Goal: Use online tool/utility: Utilize a website feature to perform a specific function

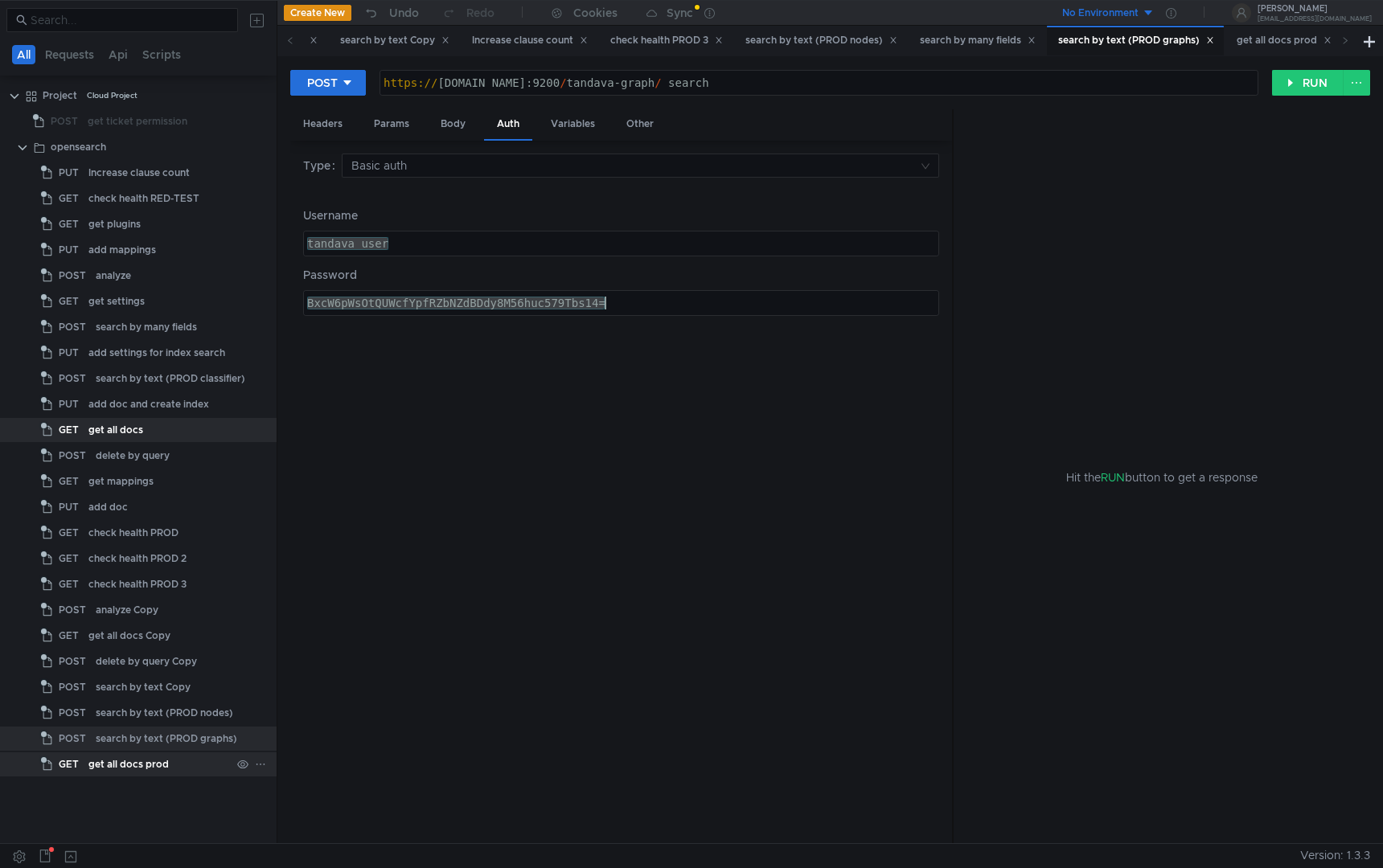
click at [142, 770] on div "get all docs prod" at bounding box center [128, 764] width 81 height 24
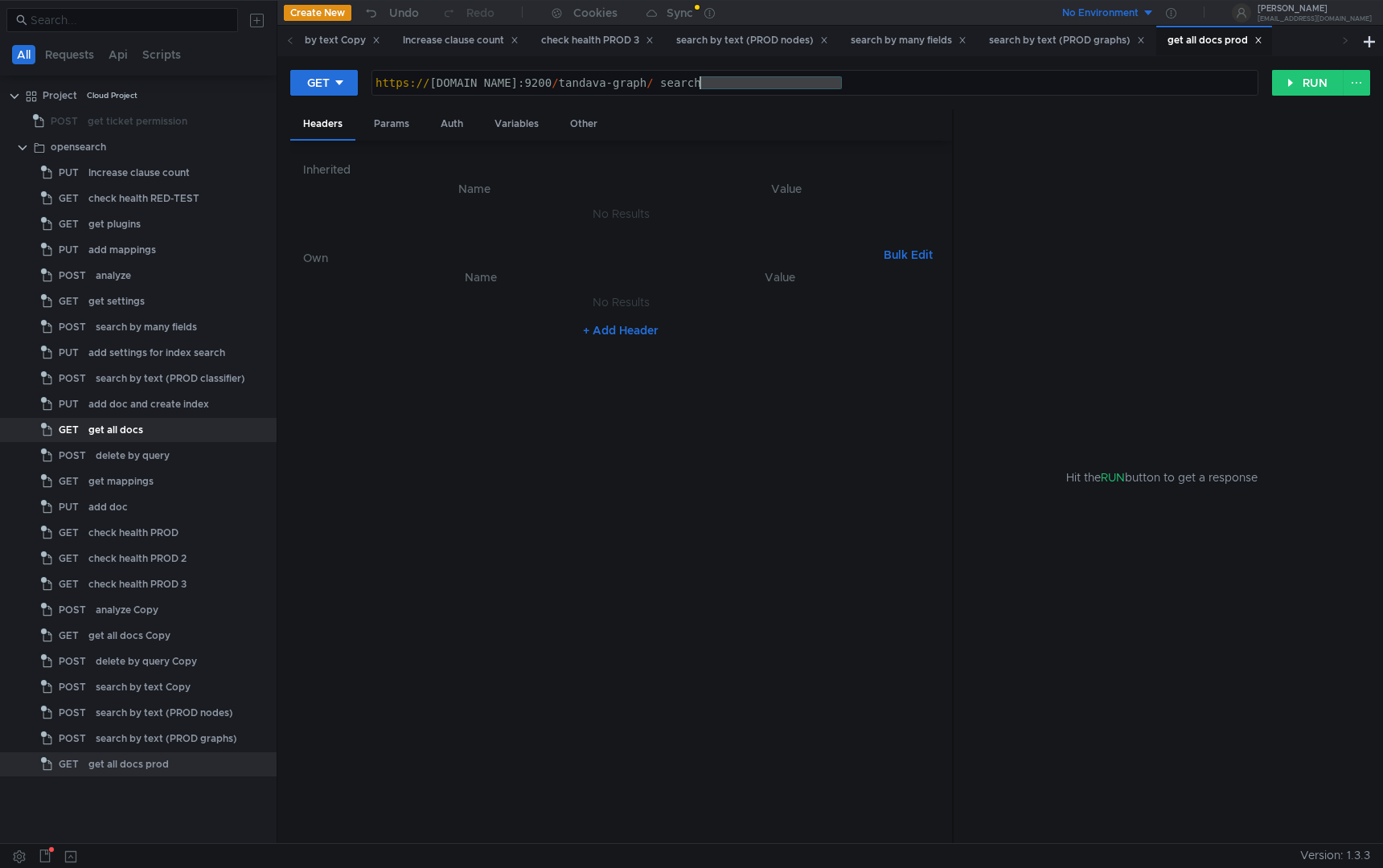
drag, startPoint x: 862, startPoint y: 80, endPoint x: 701, endPoint y: 88, distance: 161.2
click at [701, 88] on div "https:// [DOMAIN_NAME]:9200 / tandava-graph / _search" at bounding box center [815, 96] width 886 height 39
paste textarea "/_nodes/stats/jvm"
click at [707, 81] on div "https:// [DOMAIN_NAME]:9200 // _nodes / stats / jvm" at bounding box center [815, 96] width 886 height 39
type textarea "[URL][DOMAIN_NAME]"
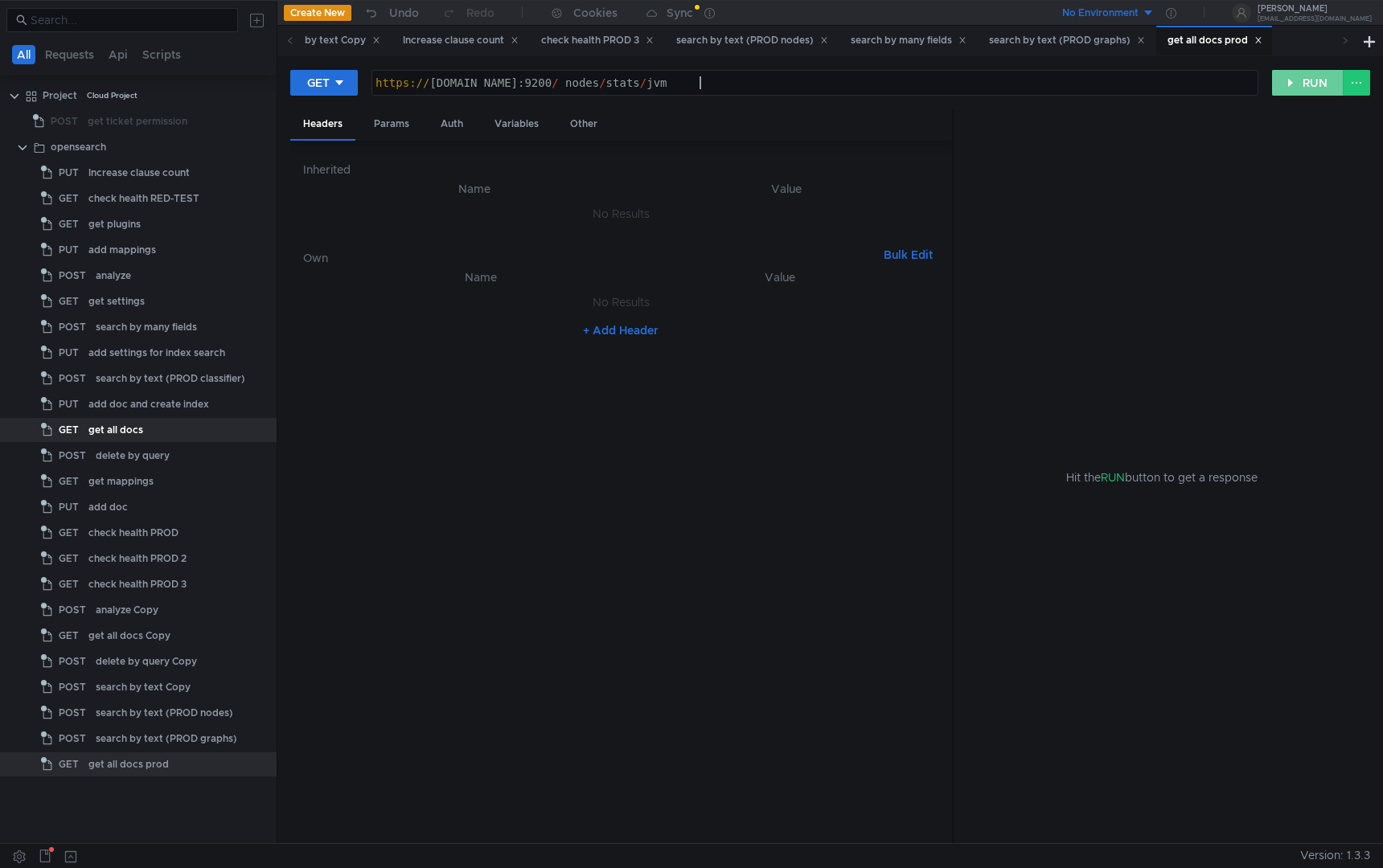
click at [1283, 80] on button "RUN" at bounding box center [1308, 82] width 72 height 26
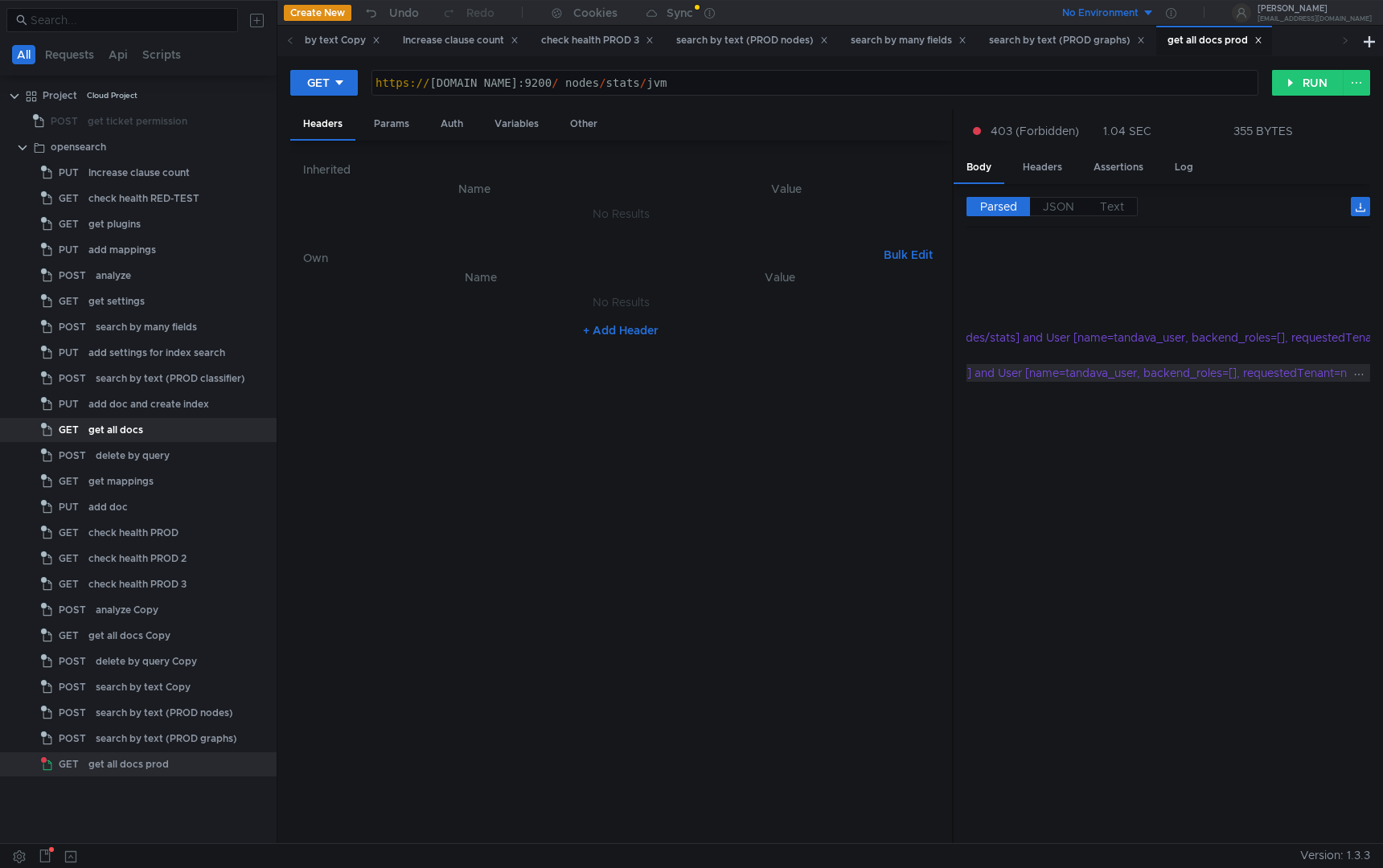
scroll to position [0, 427]
click at [448, 129] on div "Auth" at bounding box center [451, 125] width 49 height 30
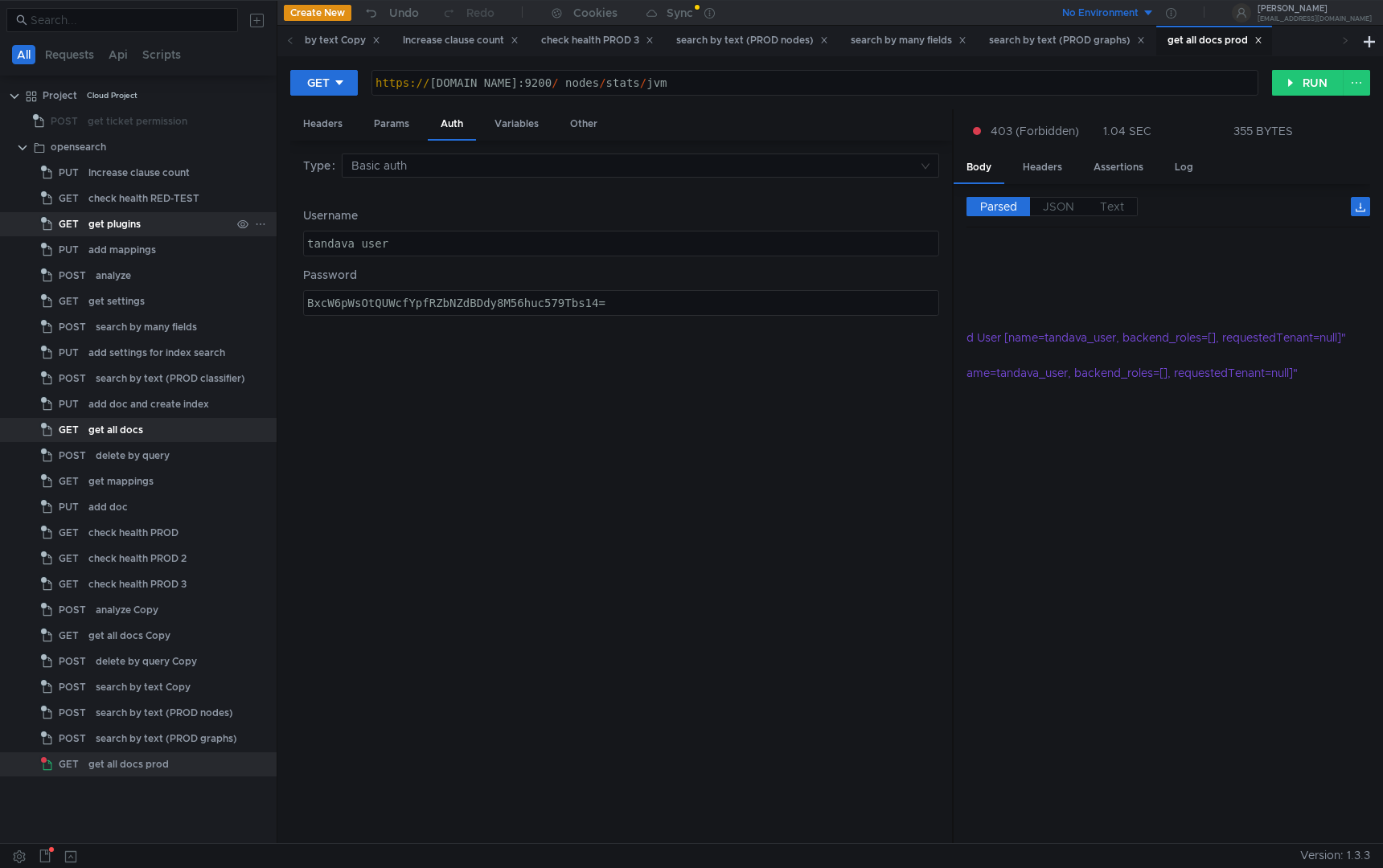
drag, startPoint x: 410, startPoint y: 234, endPoint x: 190, endPoint y: 234, distance: 220.0
click at [190, 234] on as-split "All Requests Api Scripts Project Cloud Project POST get ticket permission opens…" at bounding box center [691, 421] width 1383 height 843
type textarea "ф"
type textarea "D"
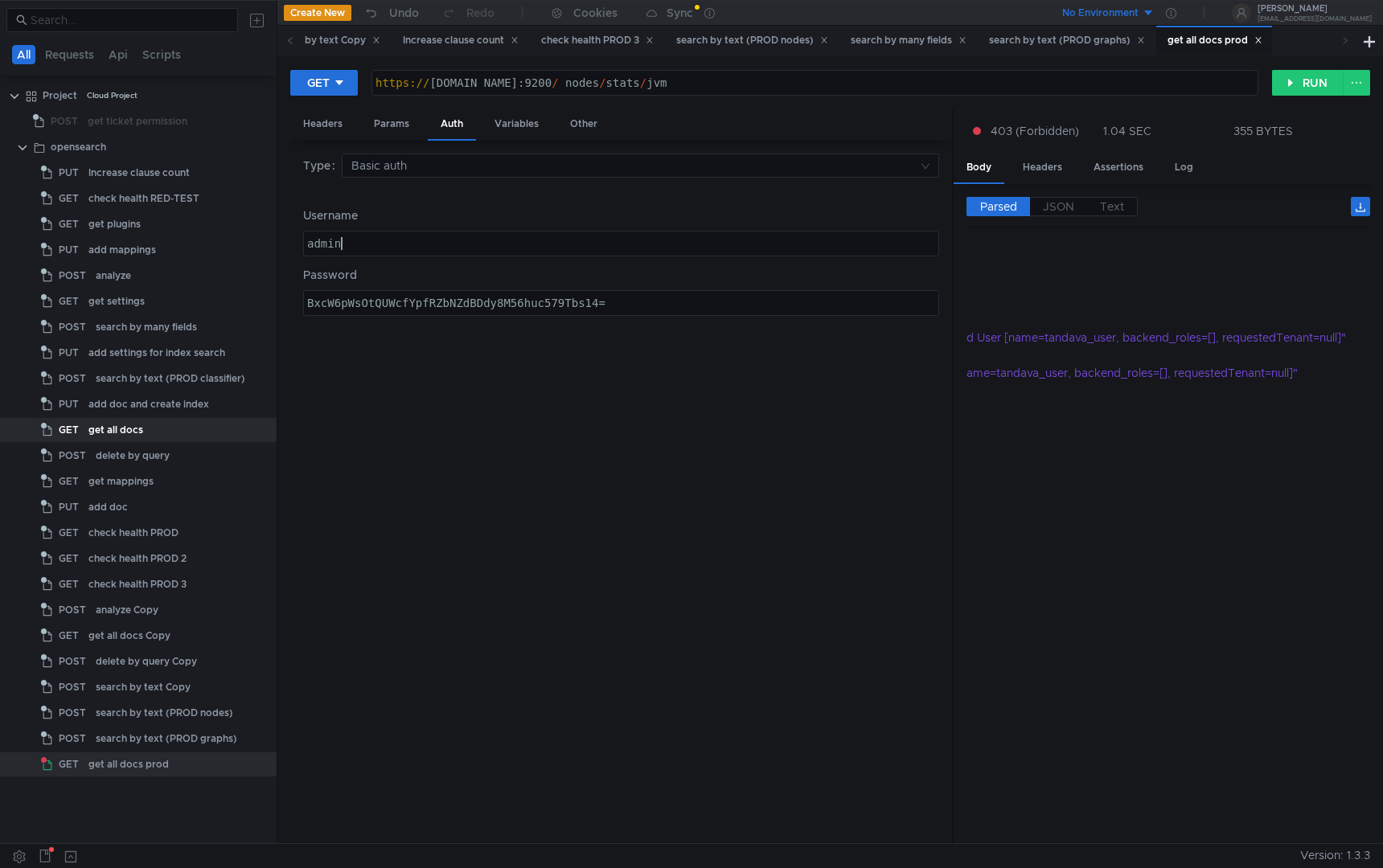
type textarea "admin"
type textarea "BxcW6pWsOtQUWcfYpfRZbNZdBDdy8M56huc579Tbs14="
drag, startPoint x: 675, startPoint y: 302, endPoint x: 0, endPoint y: 300, distance: 675.0
click at [0, 300] on as-split "All Requests Api Scripts Project Cloud Project POST get ticket permission opens…" at bounding box center [691, 421] width 1383 height 843
click at [507, 313] on div at bounding box center [621, 316] width 634 height 39
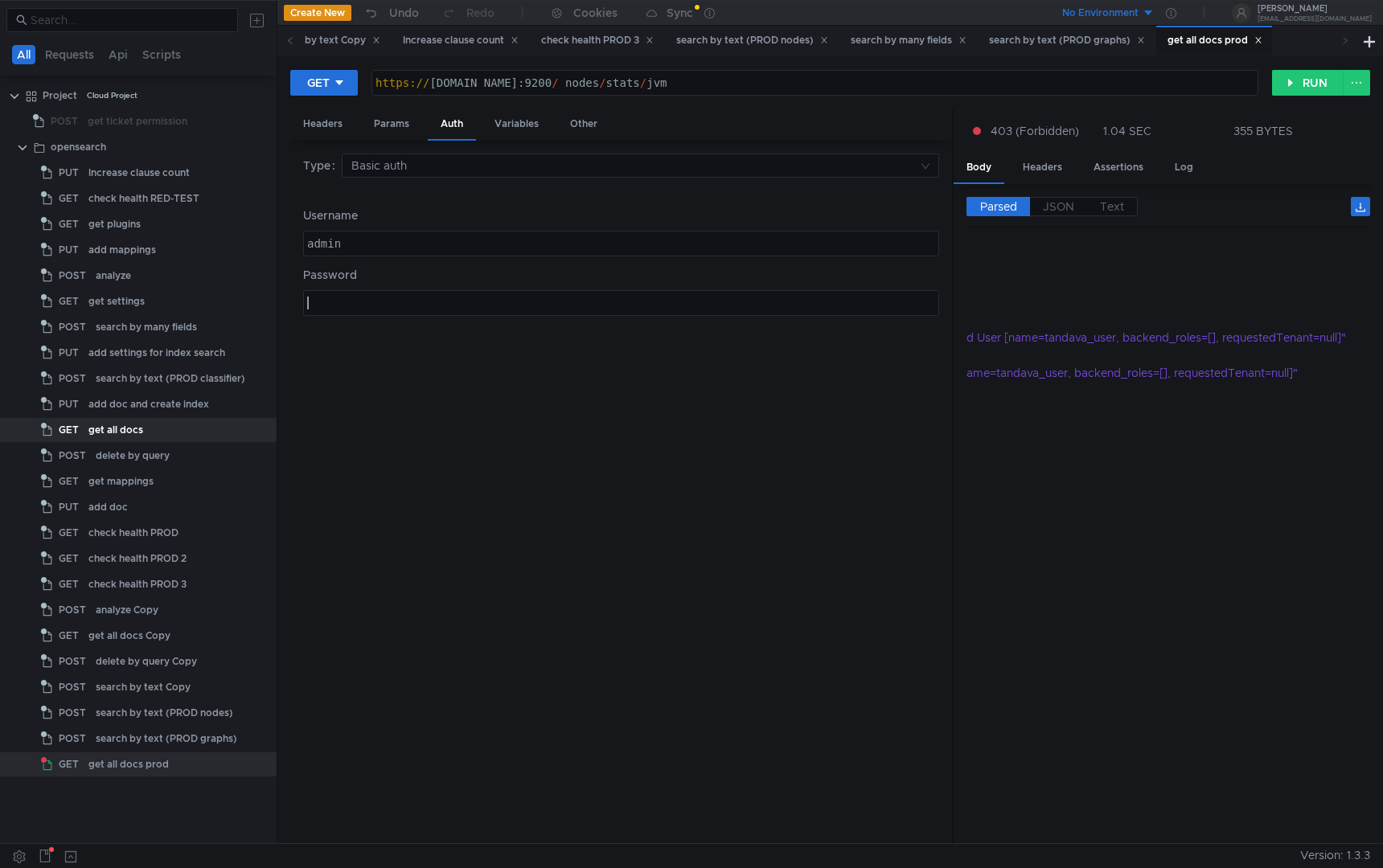
paste textarea "rp1UJfIAI6JyNVZQkBi1bSNX3MFaCRmt0iwfMb6Y4Bk="
type textarea "rp1UJfIAI6JyNVZQkBi1bSNX3MFaCRmt0iwfMb6Y4Bk="
click at [1292, 86] on button "RUN" at bounding box center [1308, 82] width 72 height 26
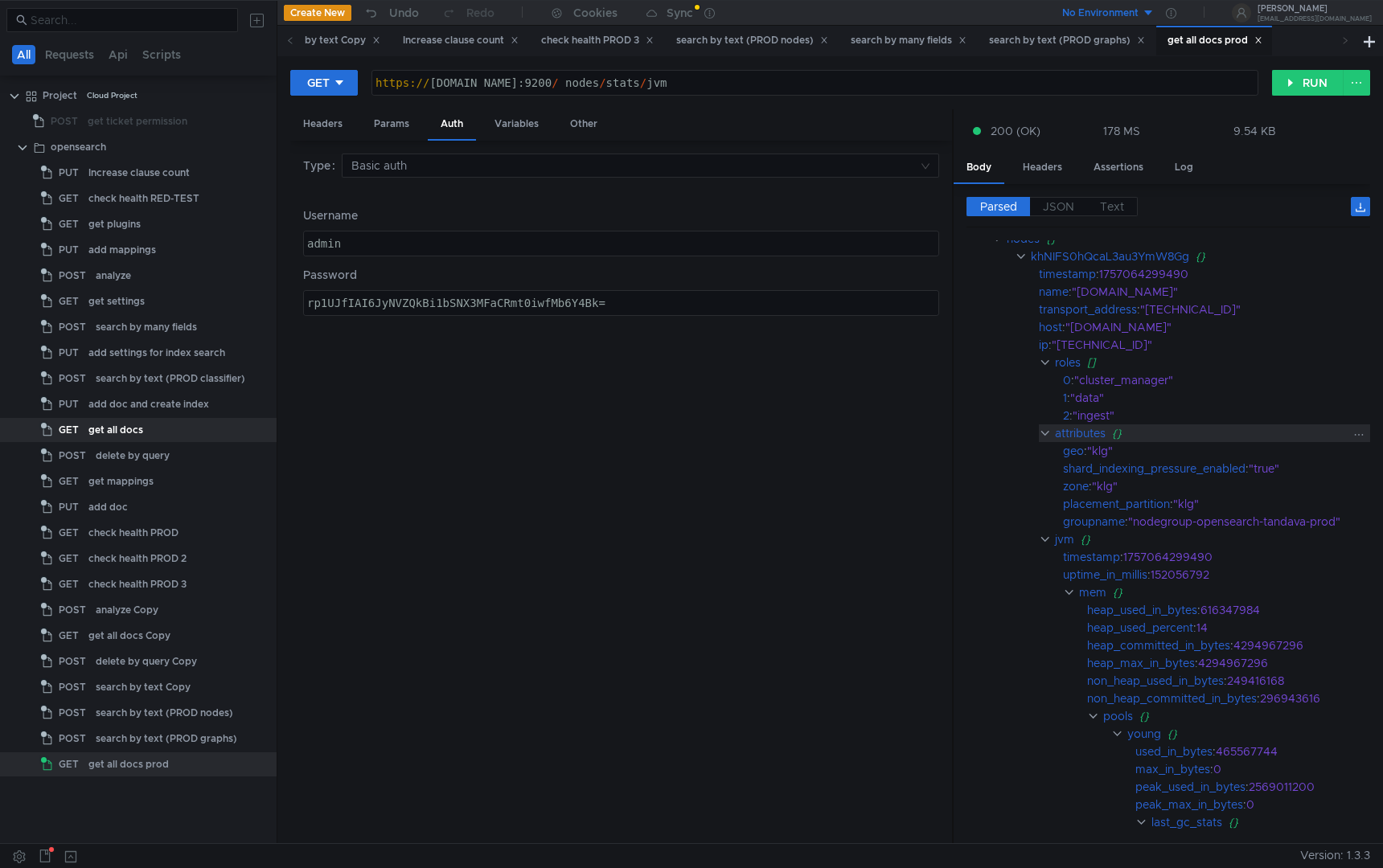
scroll to position [268, 0]
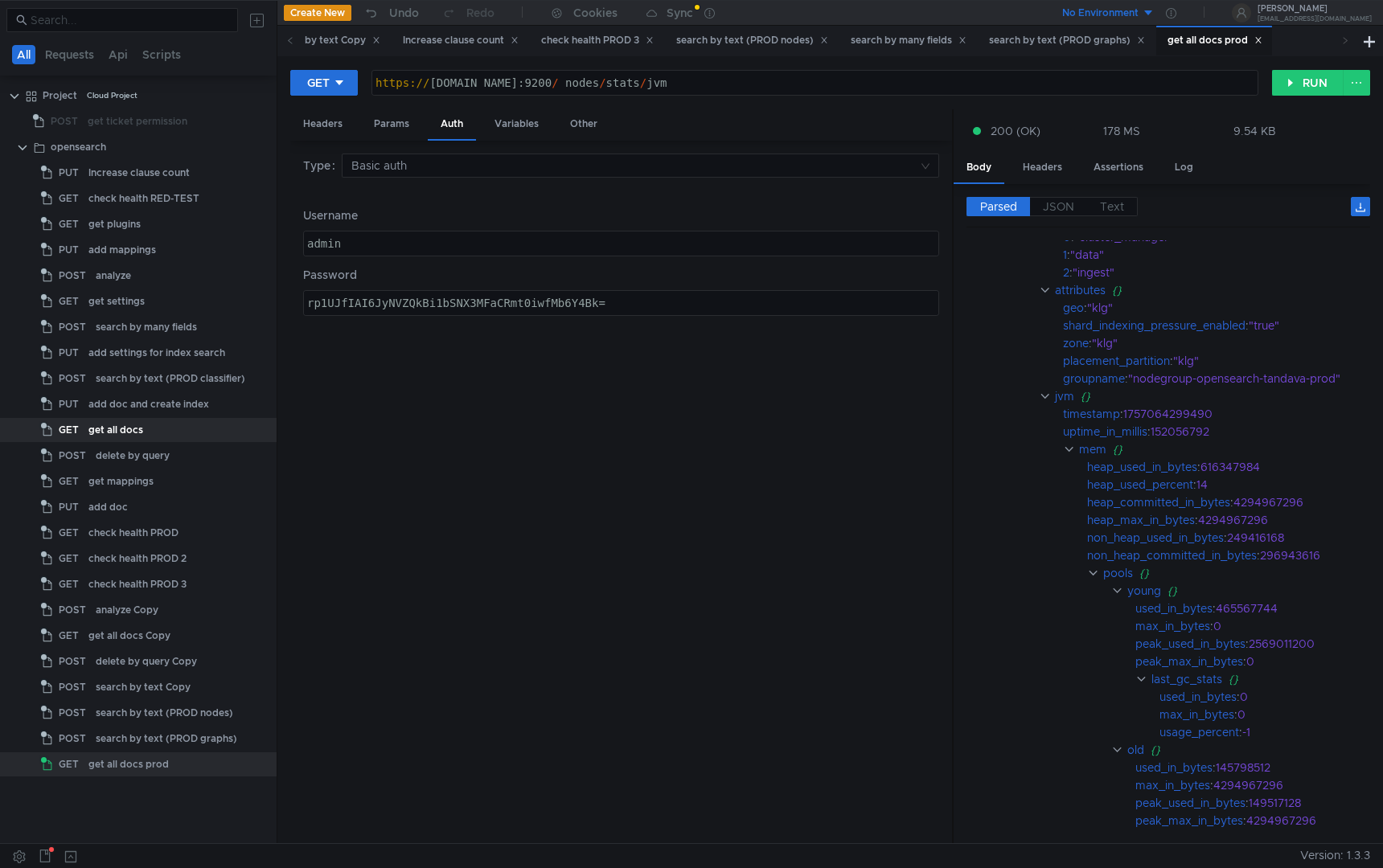
click at [980, 516] on app-tour-anchor "heap_max_in_bytes : 4294967296" at bounding box center [1168, 520] width 403 height 18
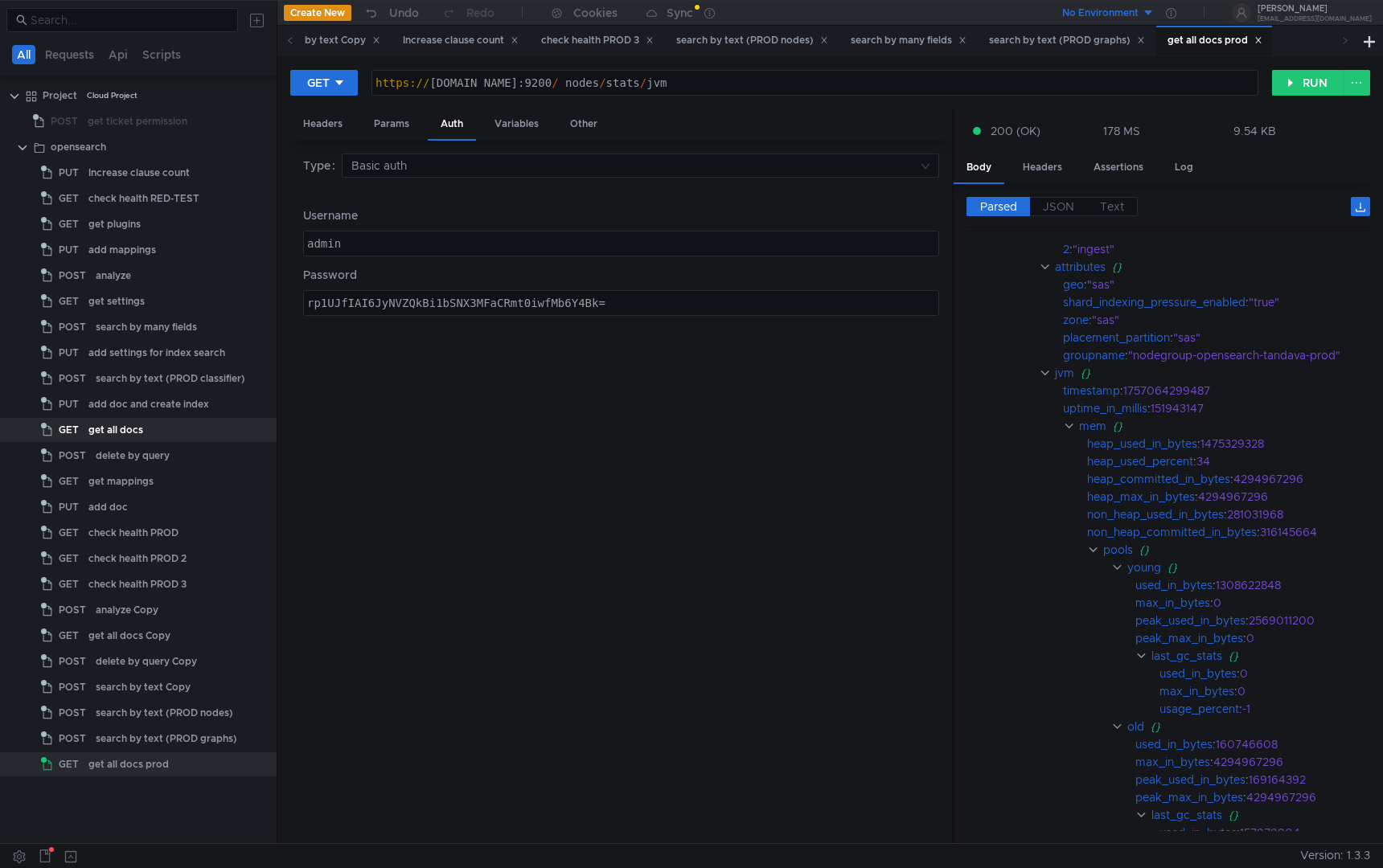
scroll to position [3625, 0]
